Goal: Understand process/instructions: Learn how to perform a task or action

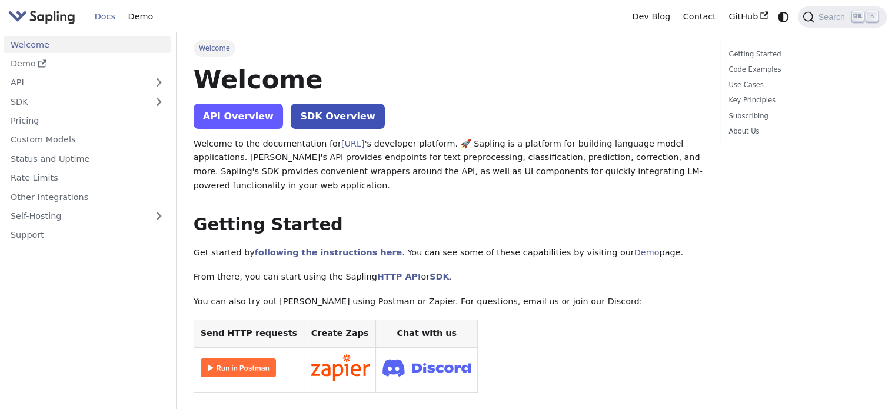
click at [258, 122] on link "API Overview" at bounding box center [238, 116] width 89 height 25
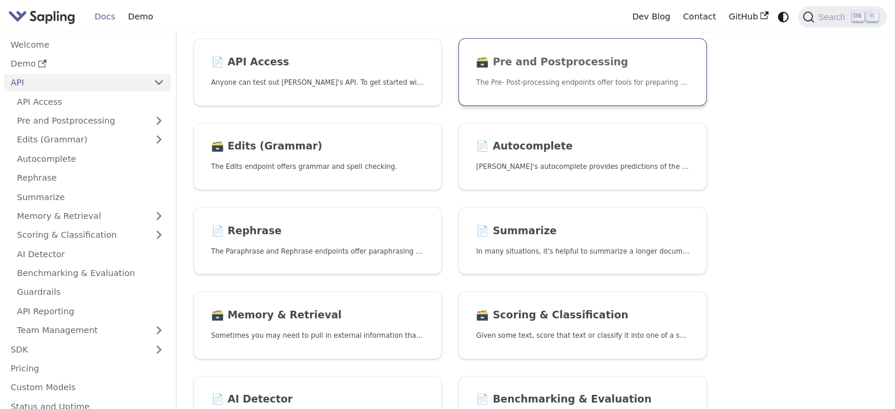
scroll to position [177, 0]
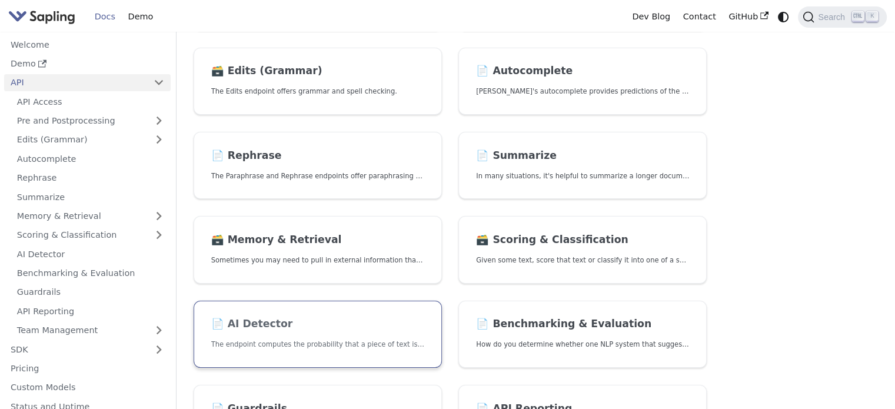
click at [310, 329] on h2 "📄️ AI Detector" at bounding box center [317, 324] width 213 height 13
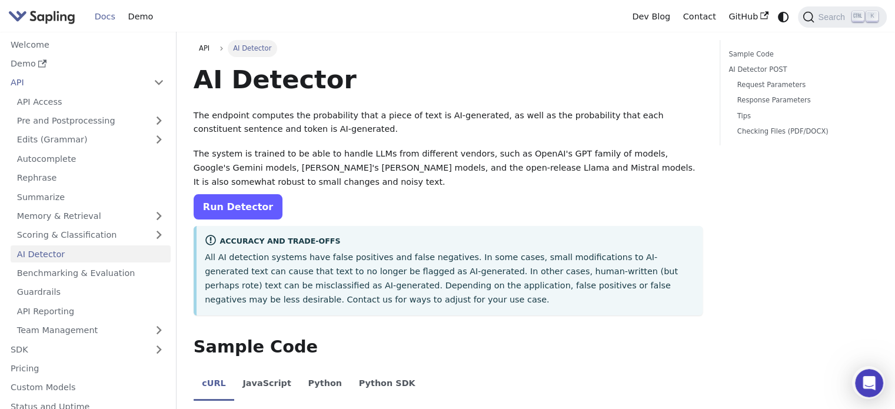
click at [252, 215] on link "Run Detector" at bounding box center [238, 206] width 89 height 25
